Goal: Understand process/instructions: Learn about a topic

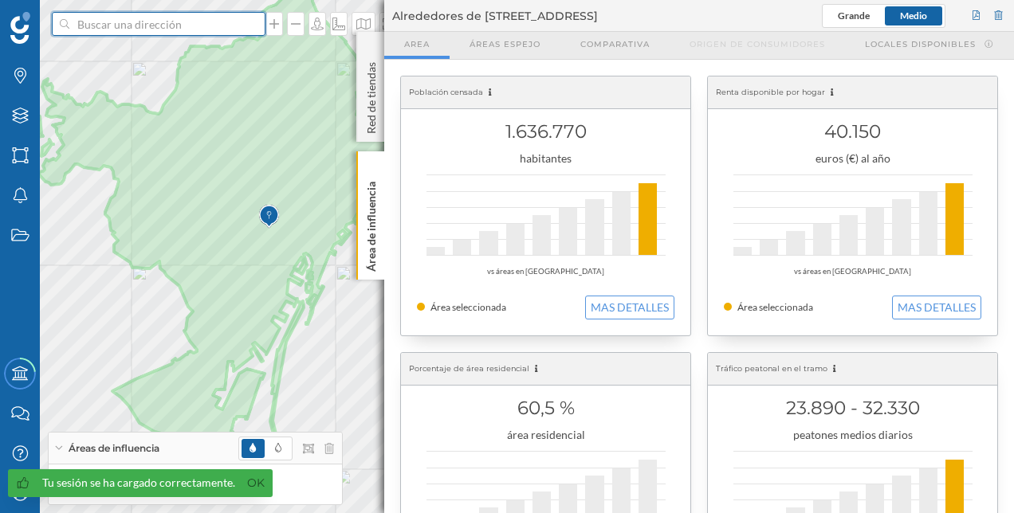
click at [165, 34] on input at bounding box center [158, 24] width 179 height 24
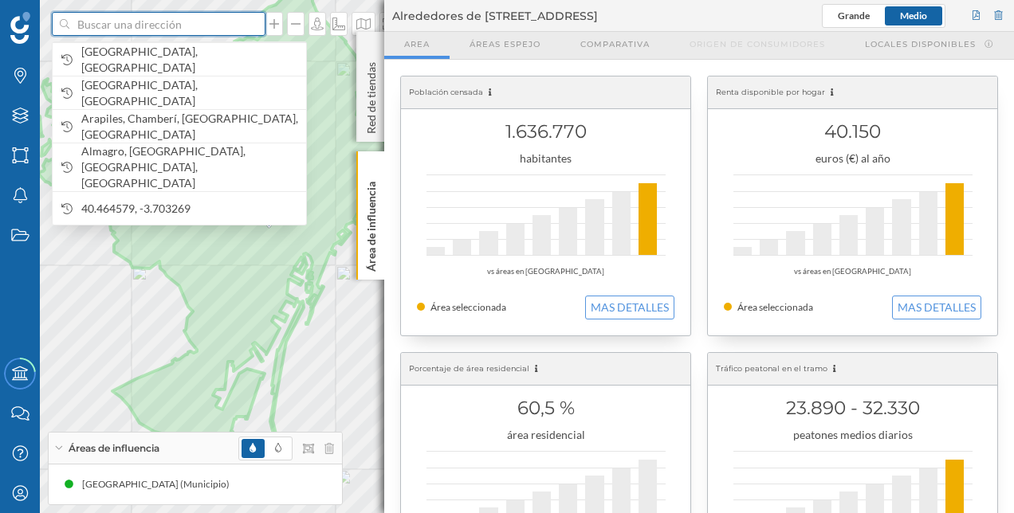
click at [225, 19] on input at bounding box center [158, 24] width 179 height 24
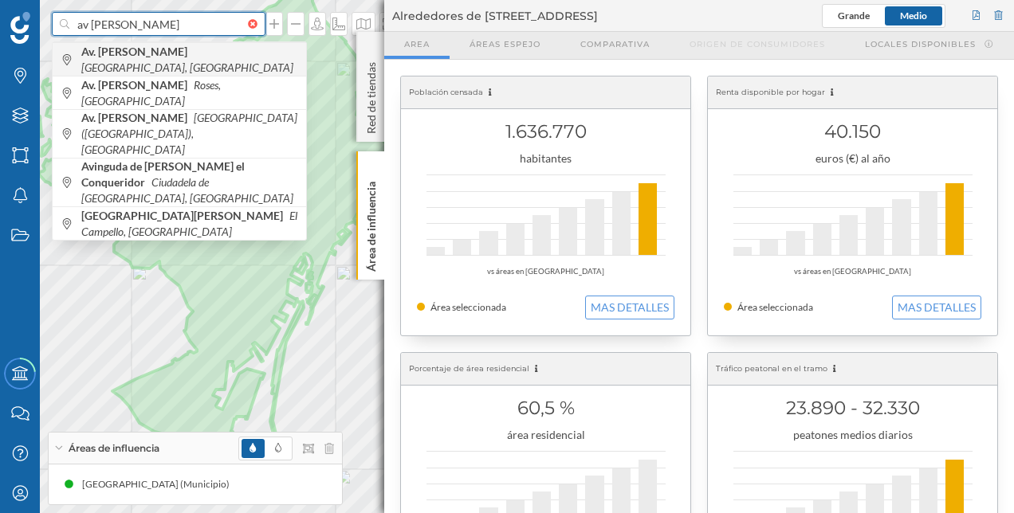
type input "av [PERSON_NAME]"
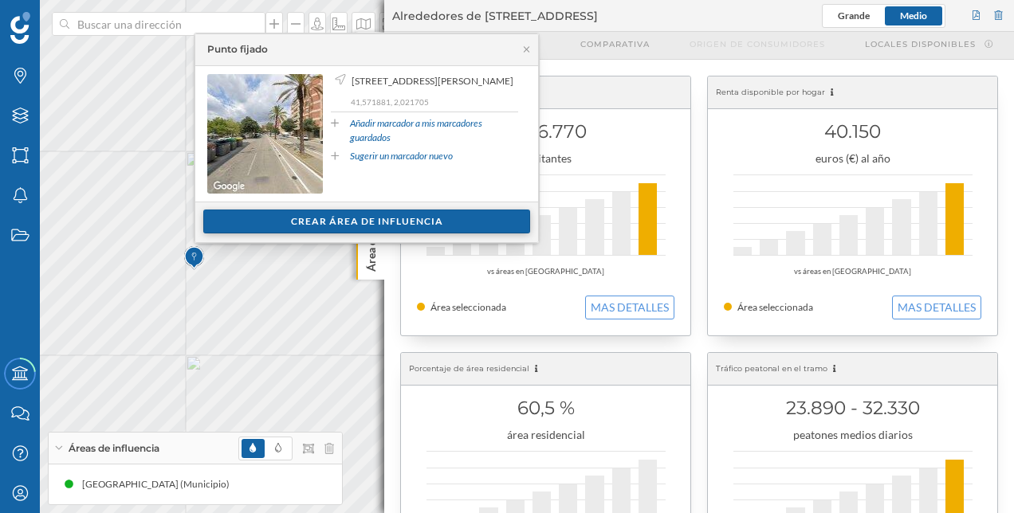
click at [366, 227] on div "Crear área de influencia" at bounding box center [366, 222] width 327 height 24
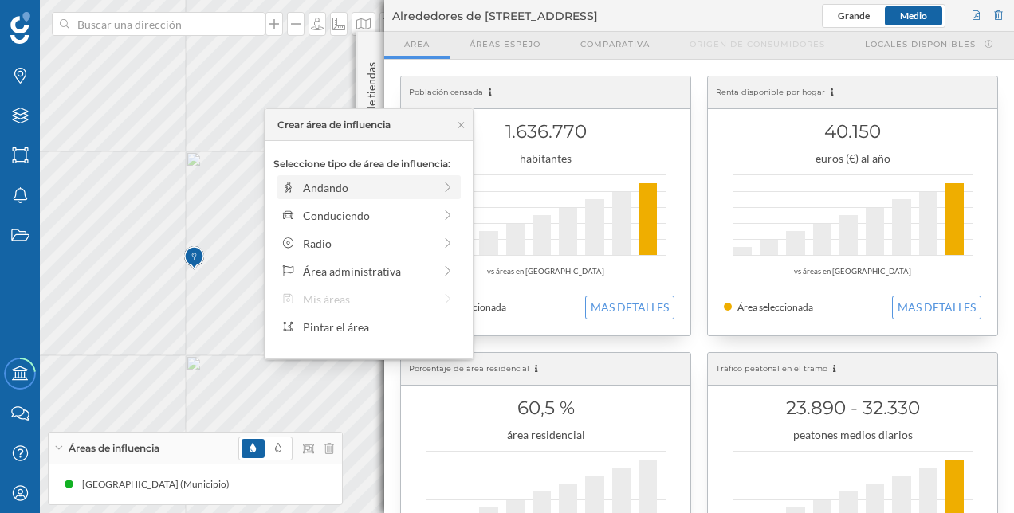
click at [406, 185] on div "Andando" at bounding box center [368, 187] width 130 height 17
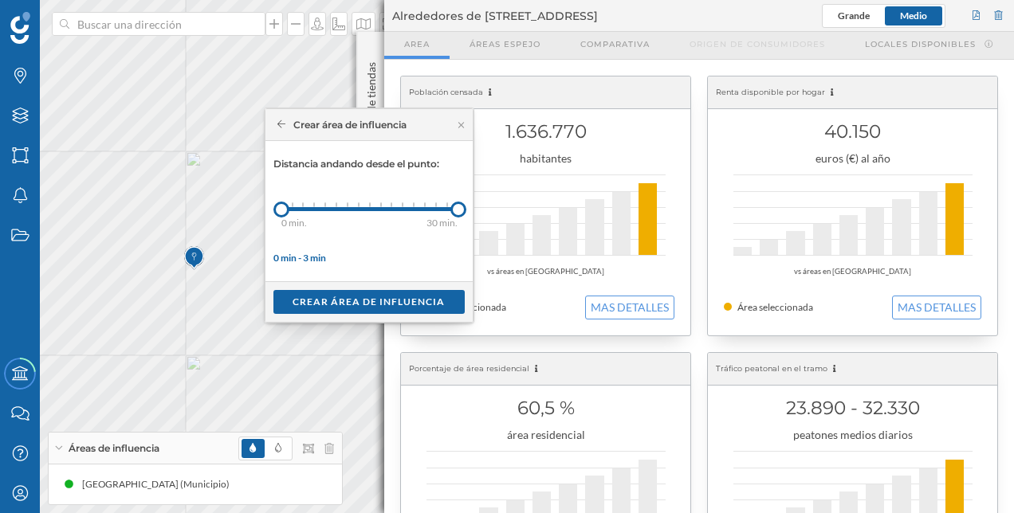
drag, startPoint x: 289, startPoint y: 213, endPoint x: 560, endPoint y: 205, distance: 271.1
click at [560, 205] on div "Marcas Capas Áreas Notificaciones Estados Academy Contacta con nosotros Centro …" at bounding box center [507, 256] width 1014 height 513
click at [437, 292] on div "Crear área de influencia" at bounding box center [368, 301] width 191 height 24
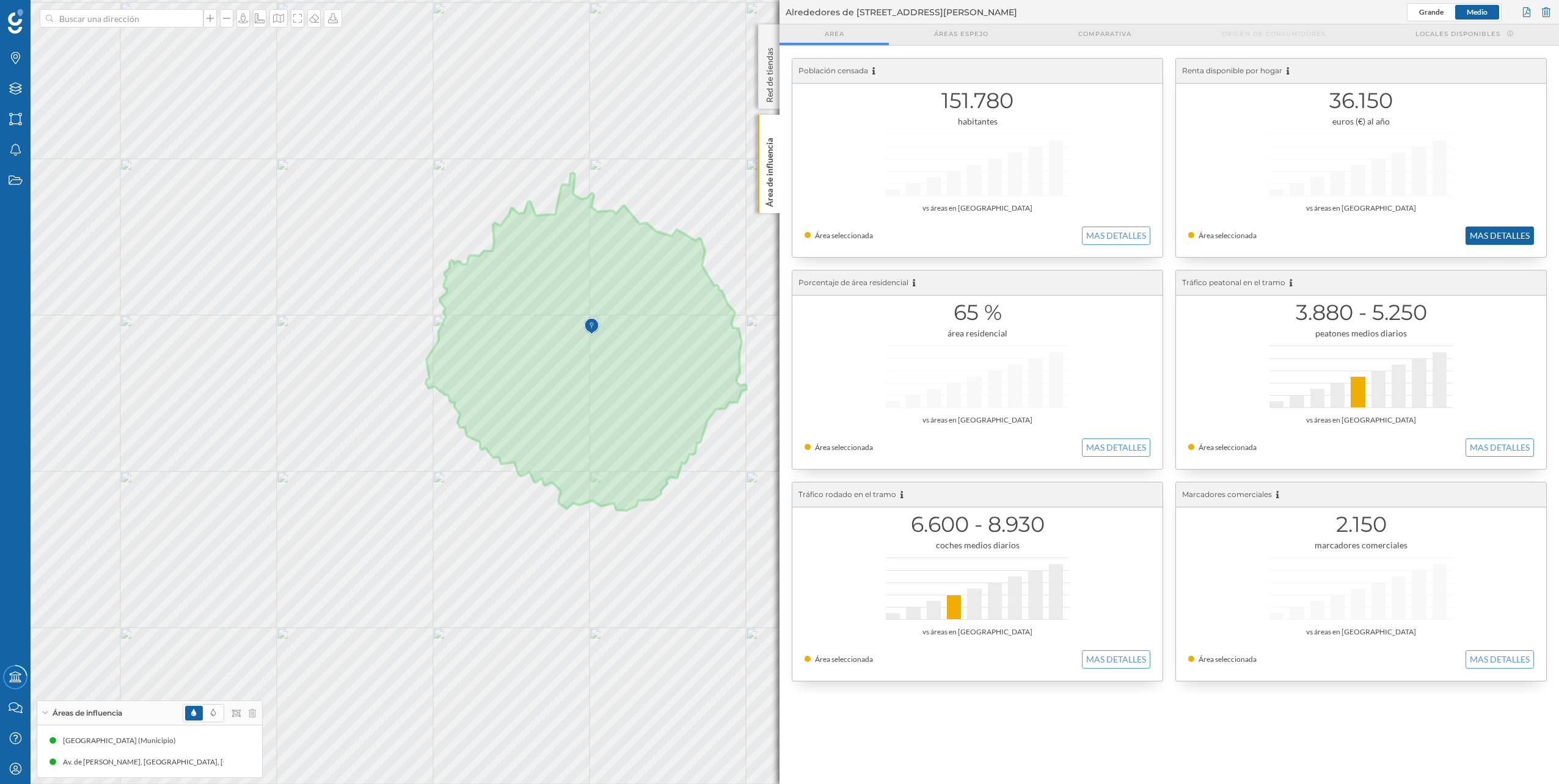
click at [776, 232] on button "MAS DETALLES" at bounding box center [1499, 236] width 68 height 18
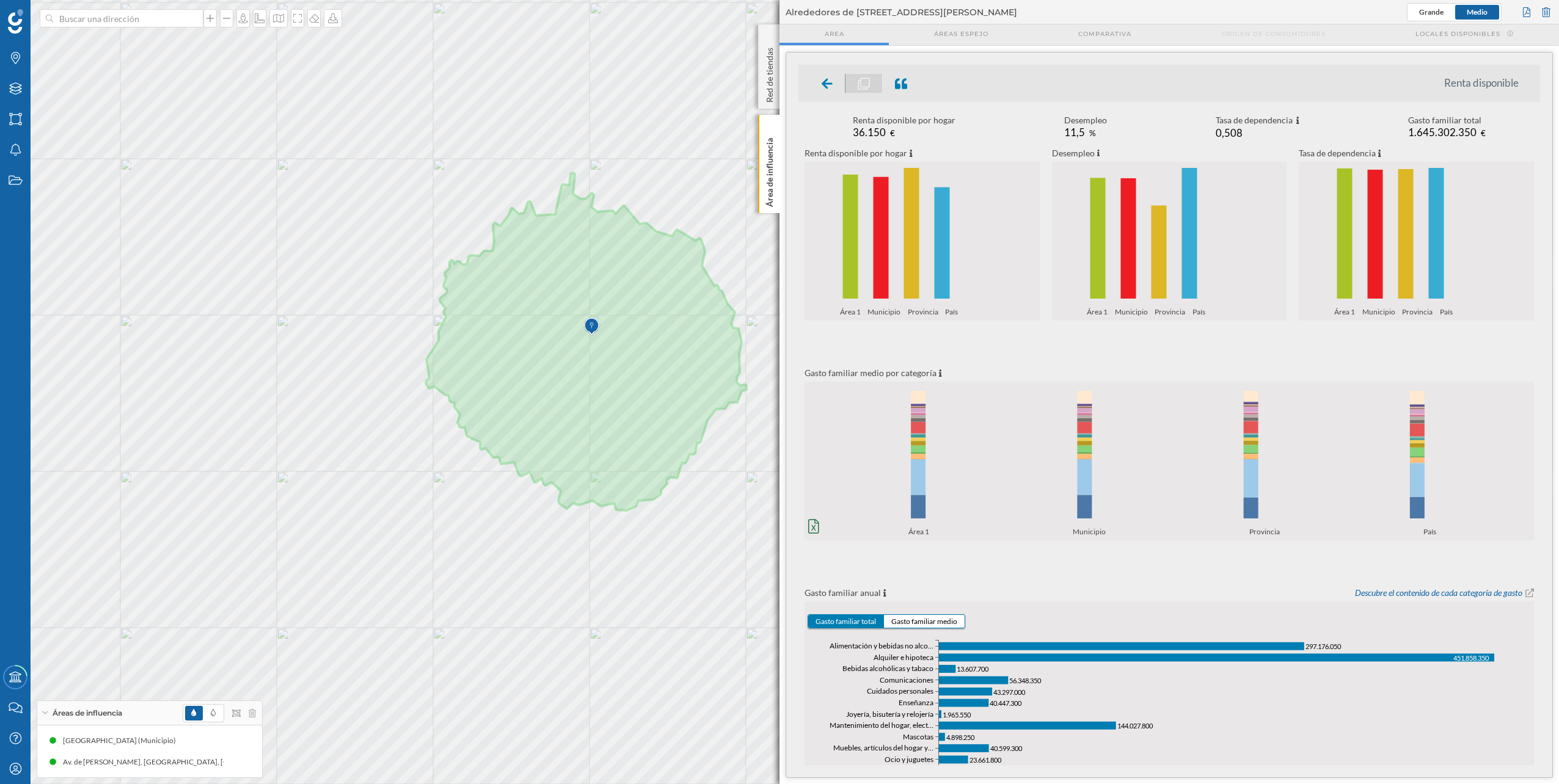
click at [776, 128] on span "36.150" at bounding box center [868, 132] width 33 height 13
drag, startPoint x: 877, startPoint y: 128, endPoint x: 914, endPoint y: 213, distance: 92.7
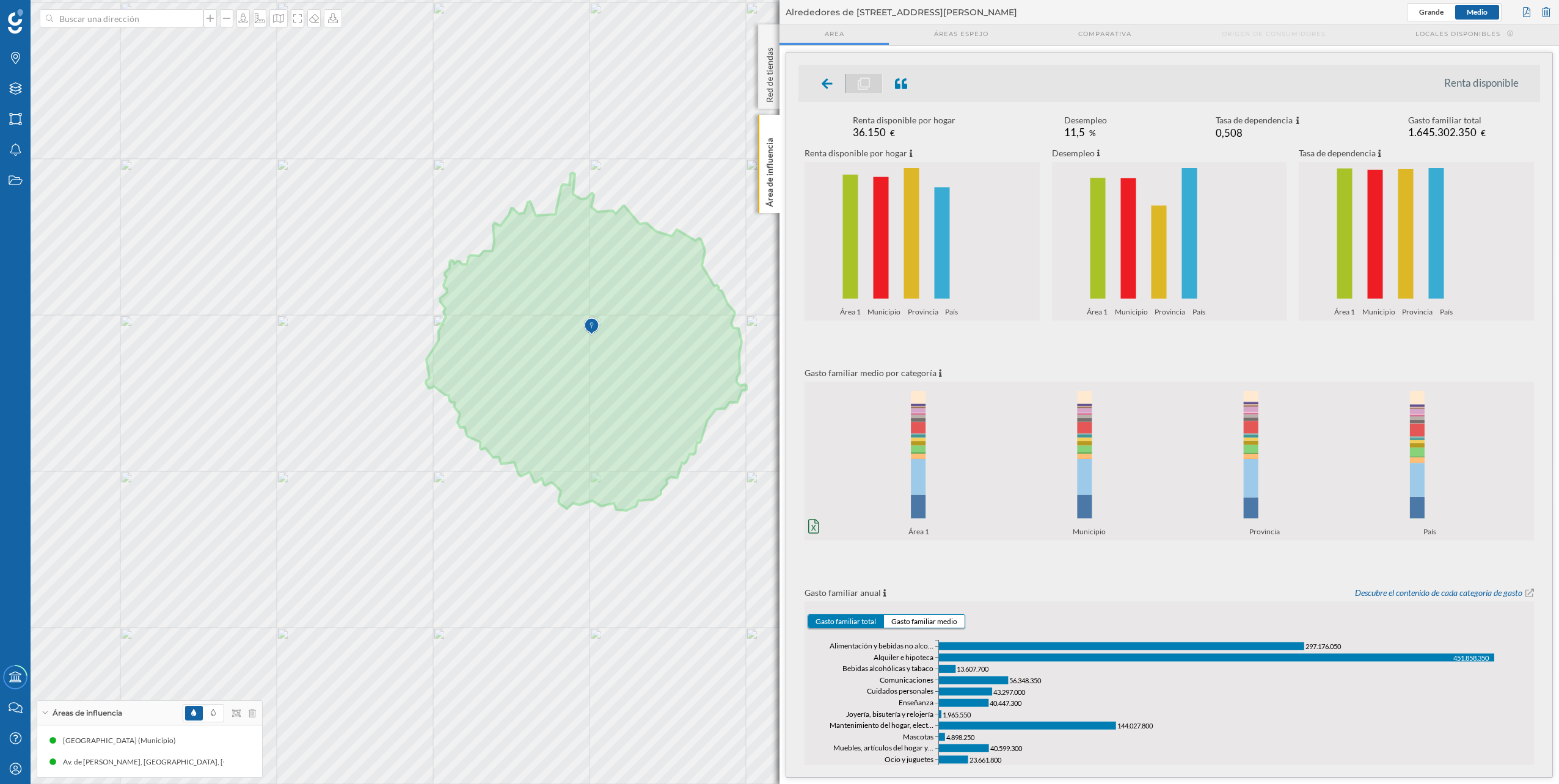
click at [776, 213] on rect at bounding box center [911, 233] width 15 height 131
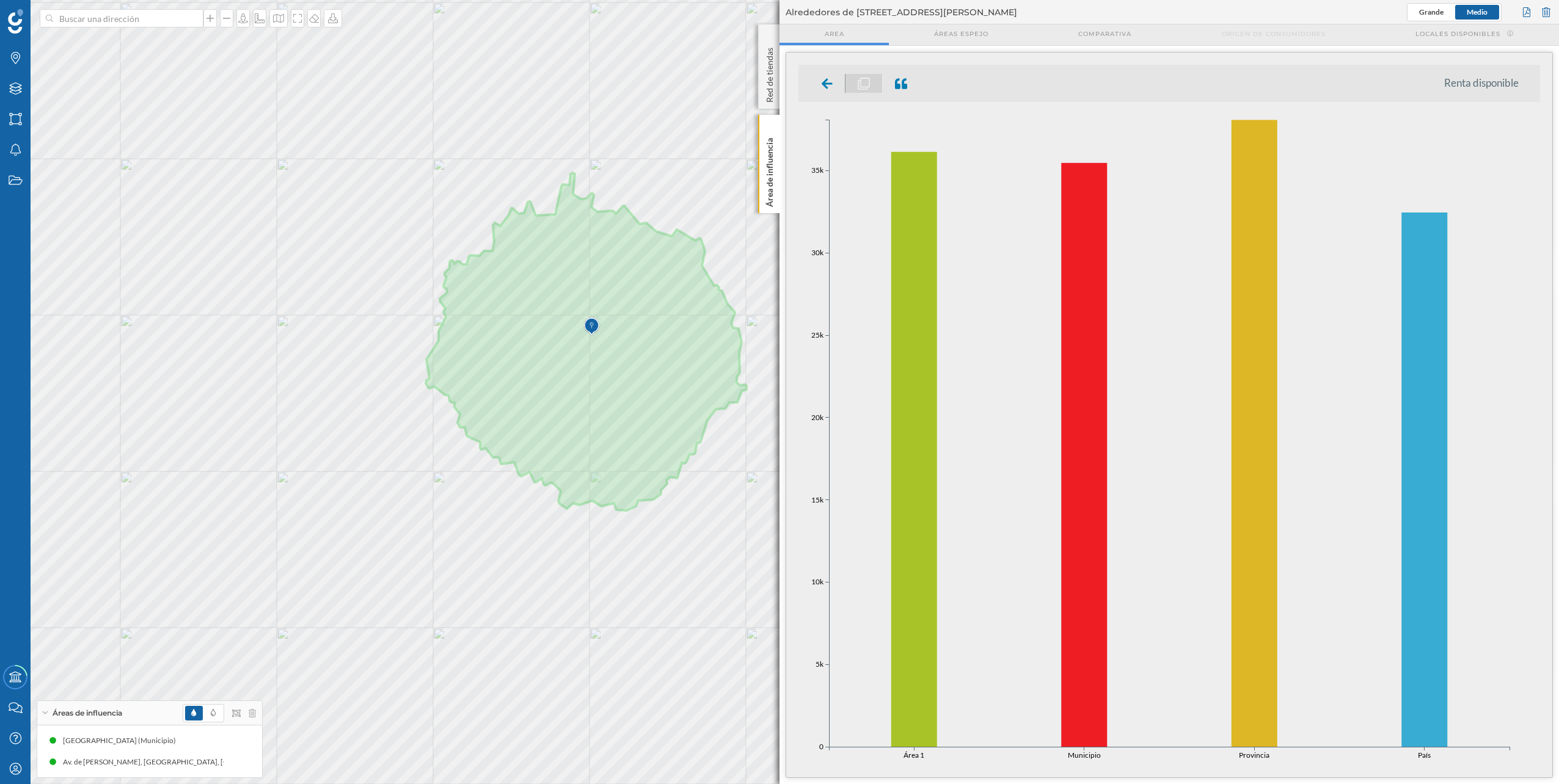
click at [776, 74] on div at bounding box center [827, 83] width 36 height 19
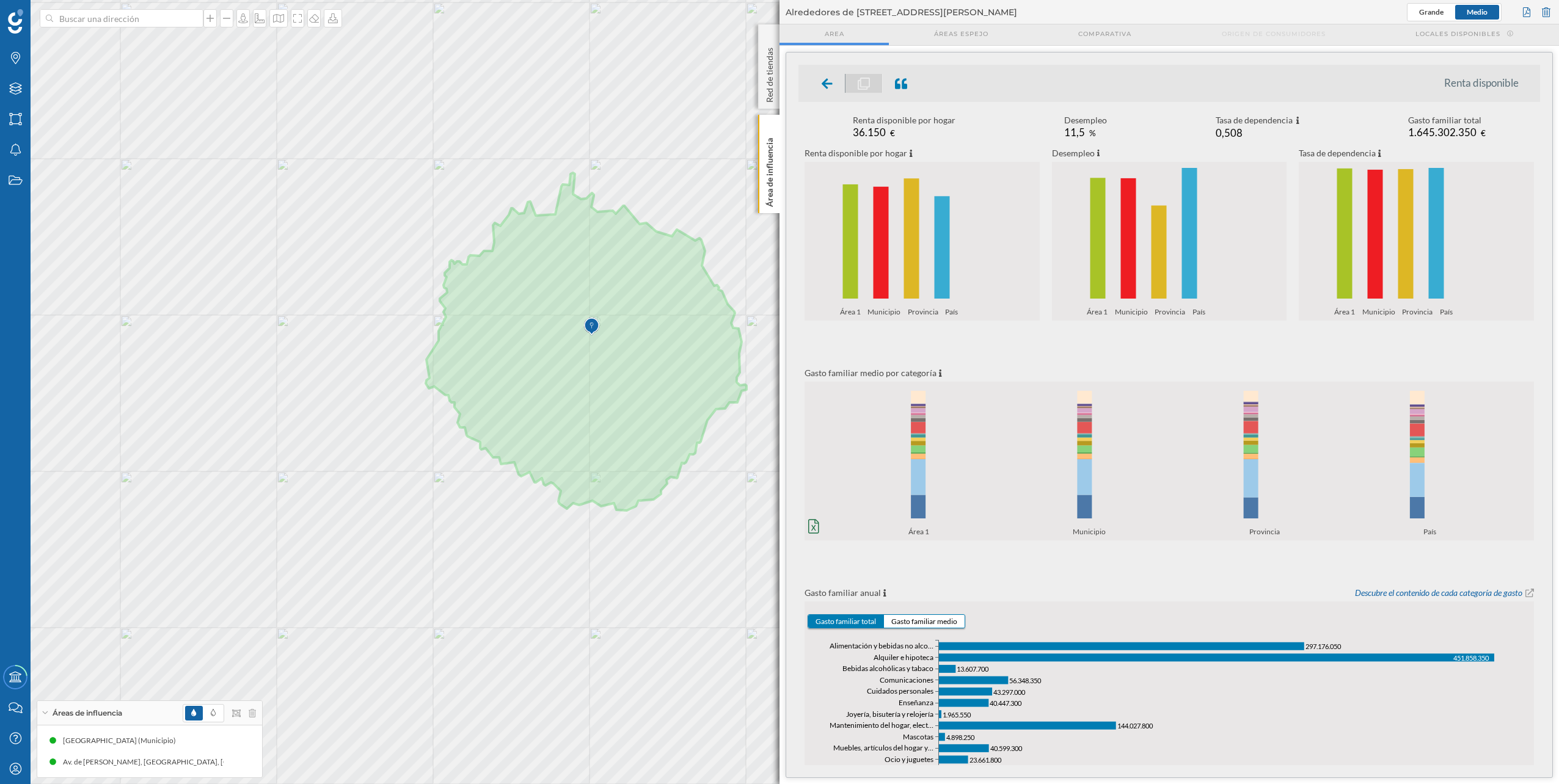
click at [776, 96] on ul "Renta disponible" at bounding box center [1169, 83] width 741 height 38
